Goal: Task Accomplishment & Management: Use online tool/utility

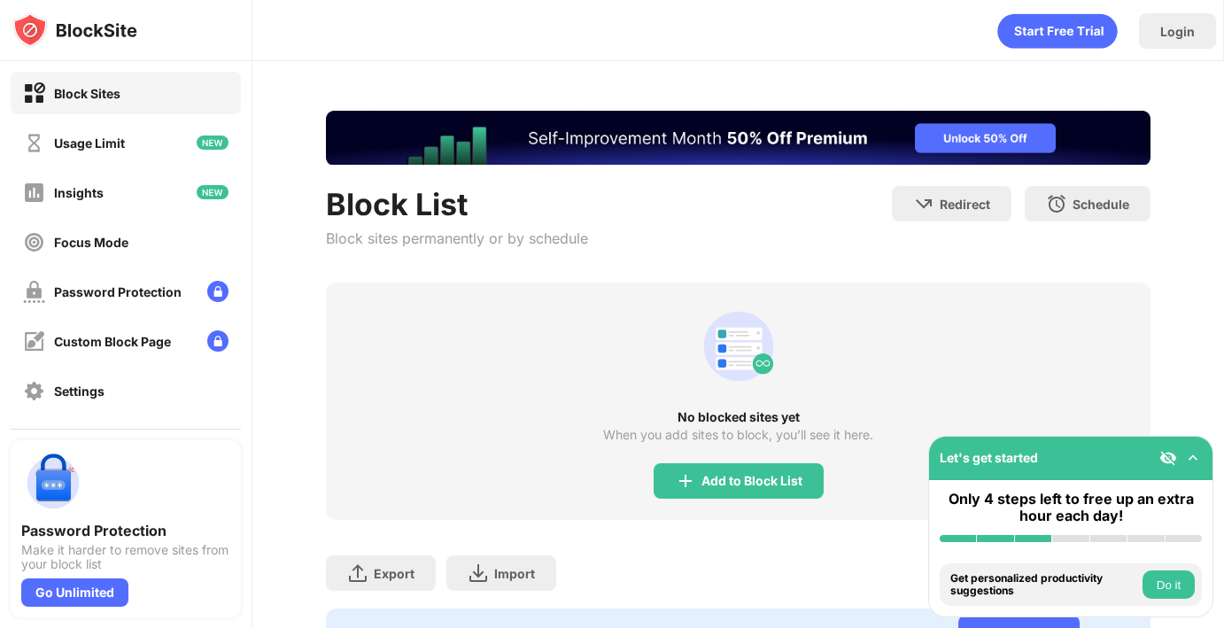
click at [687, 368] on div "No blocked sites yet When you add sites to block, you’ll see it here. Add to Bl…" at bounding box center [738, 401] width 825 height 237
click at [716, 467] on div "Add to Block List" at bounding box center [739, 480] width 170 height 35
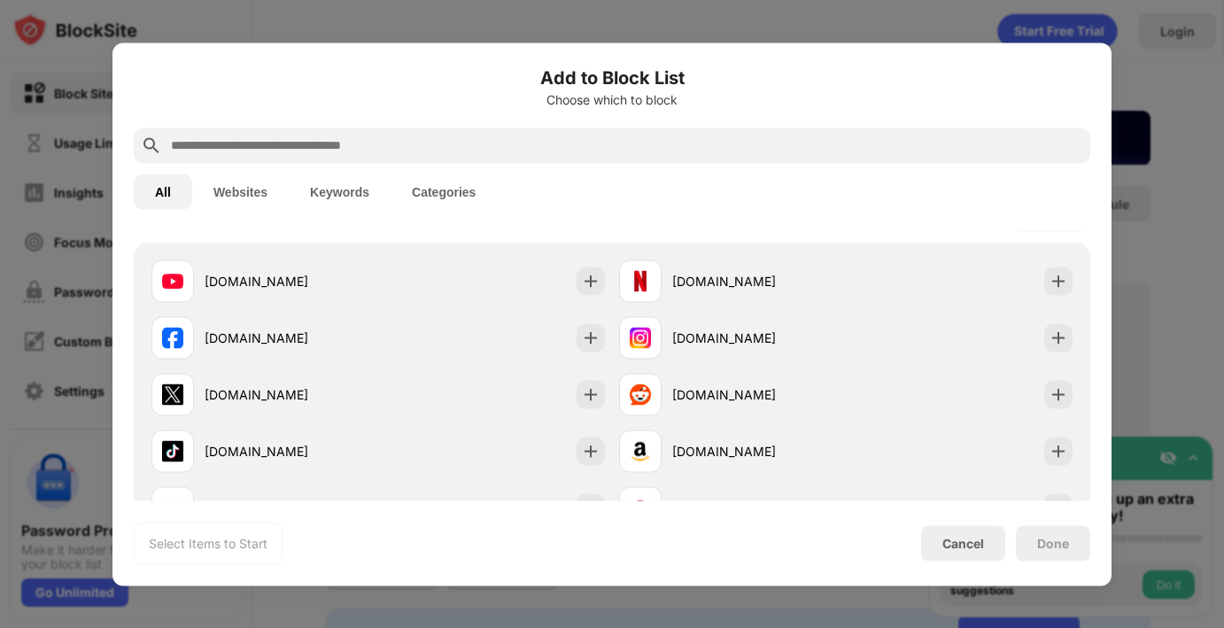
scroll to position [307, 0]
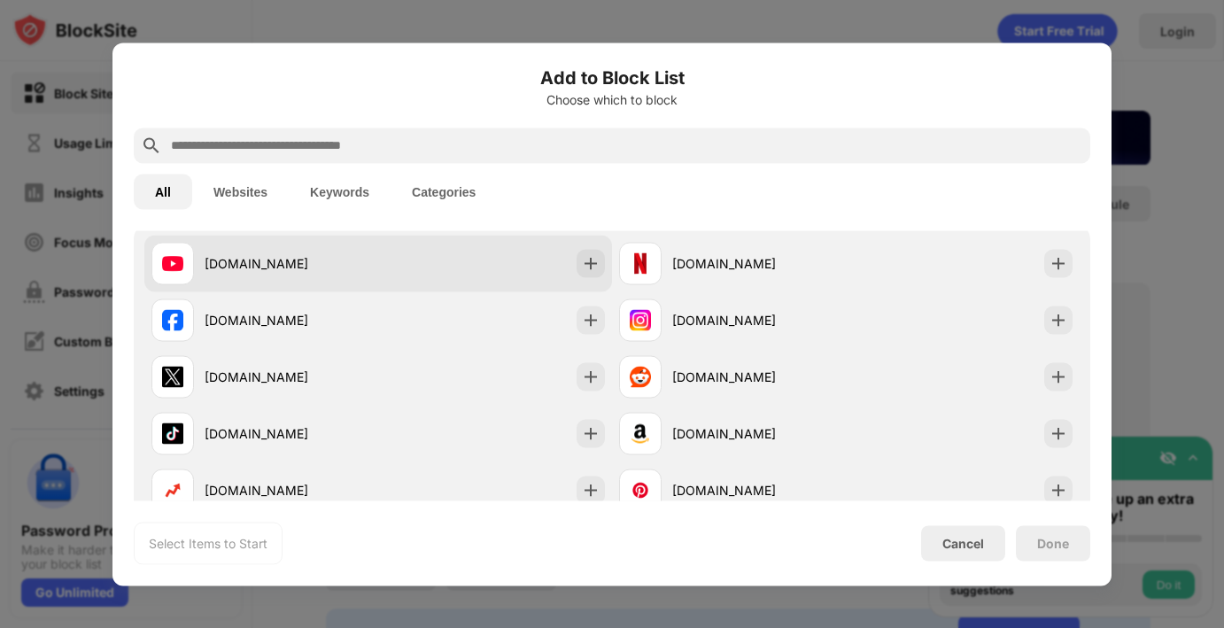
click at [413, 252] on div "[DOMAIN_NAME]" at bounding box center [378, 263] width 468 height 57
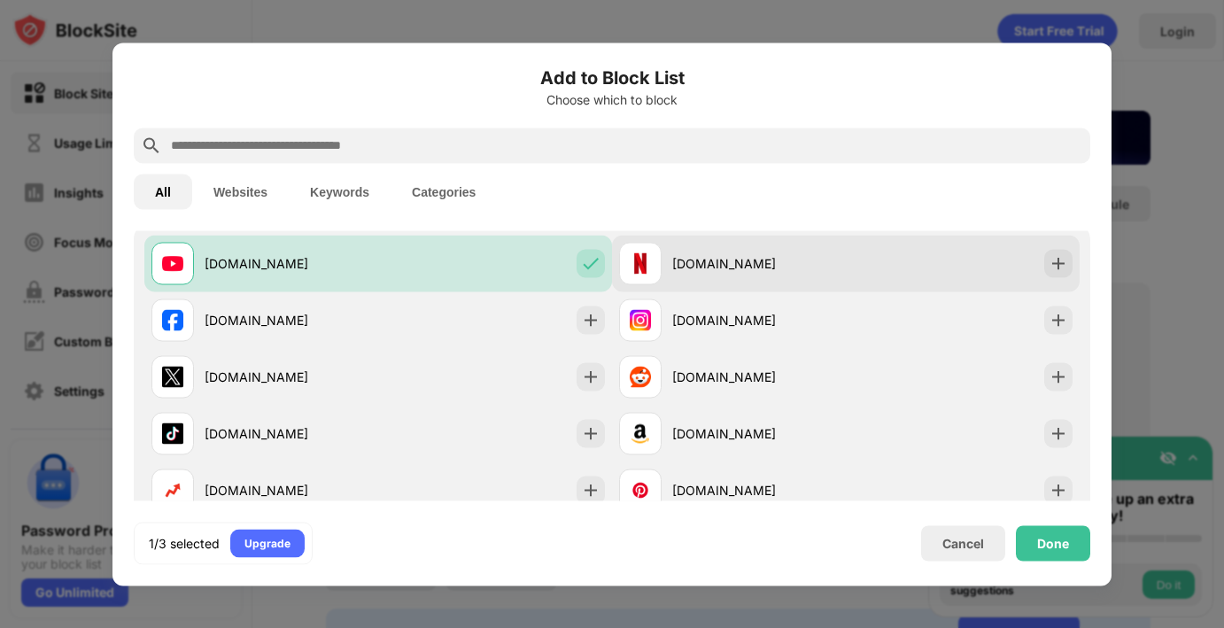
click at [636, 263] on img at bounding box center [640, 262] width 21 height 21
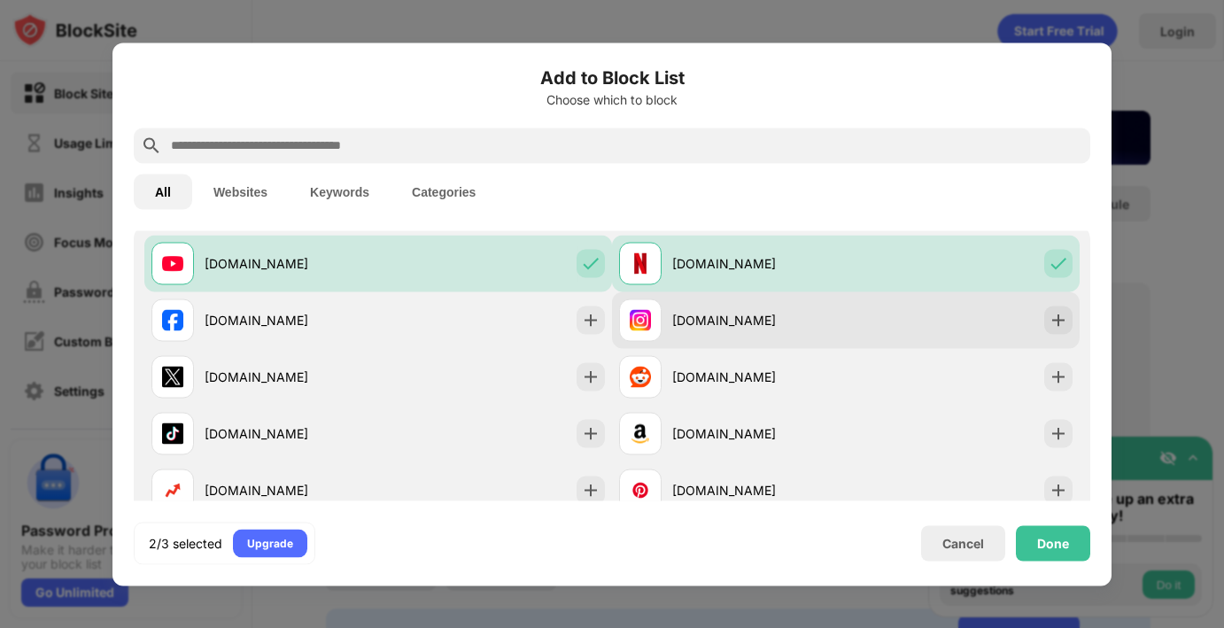
click at [652, 307] on div at bounding box center [640, 320] width 43 height 43
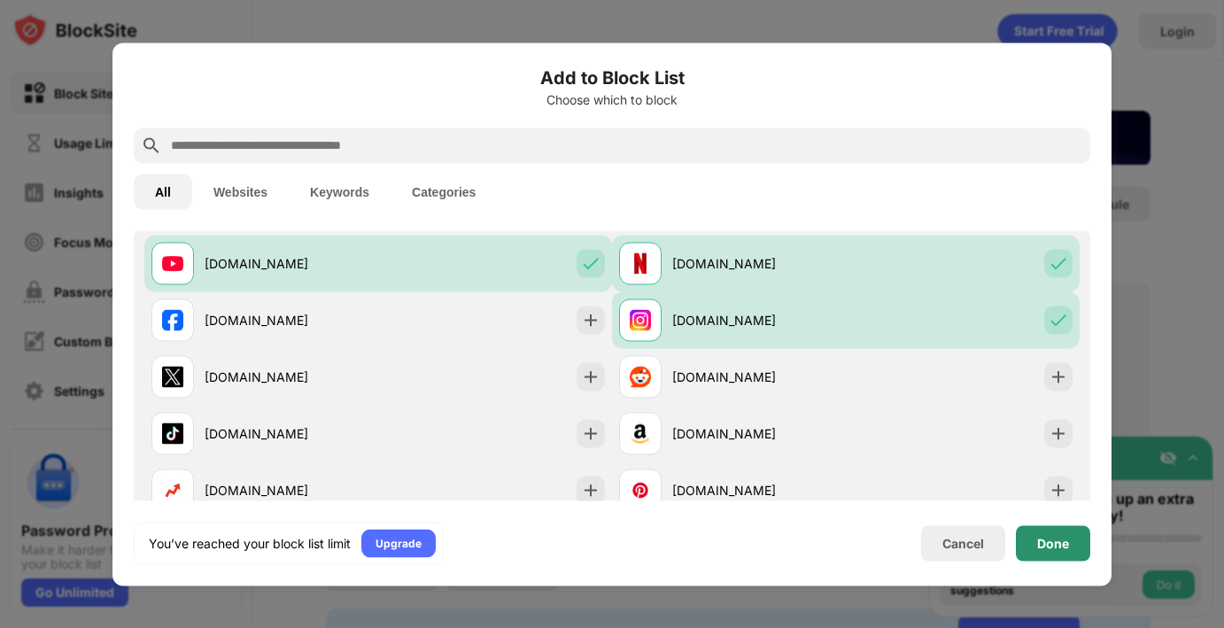
click at [1056, 537] on div "Done" at bounding box center [1053, 543] width 32 height 14
